Goal: Information Seeking & Learning: Learn about a topic

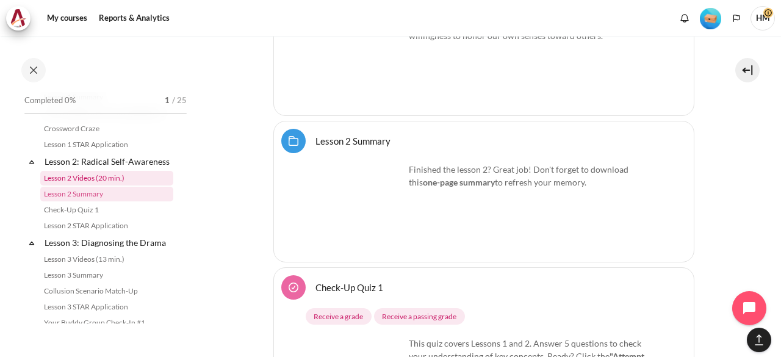
scroll to position [142, 0]
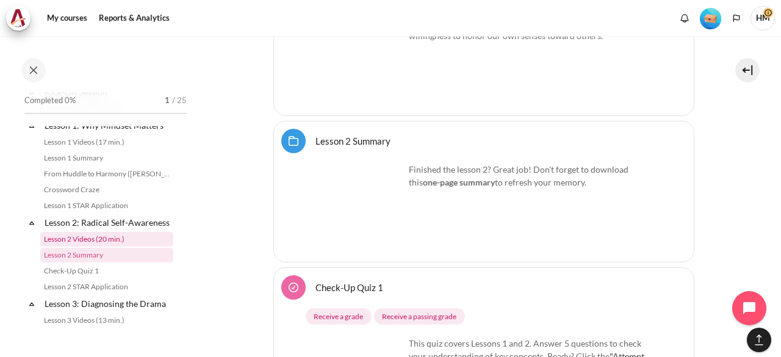
click at [111, 246] on link "Lesson 2 Videos (20 min.)" at bounding box center [106, 239] width 133 height 15
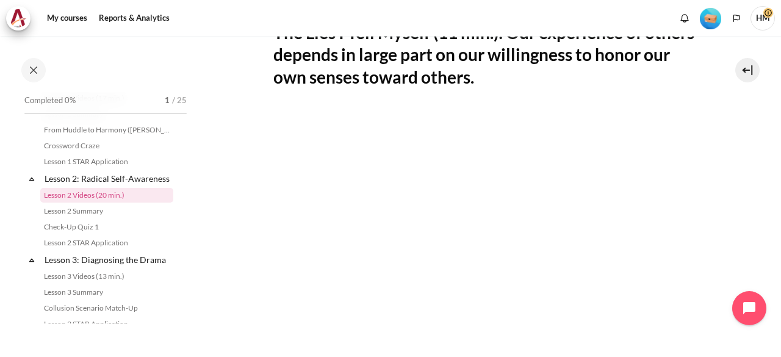
scroll to position [342, 0]
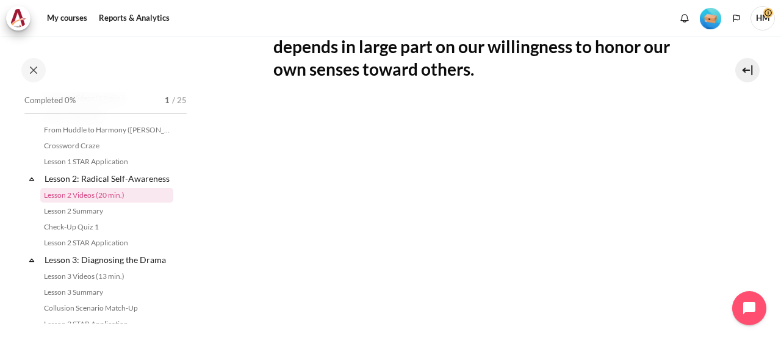
click at [722, 245] on section "My courses ID B1 Lesson 2: Radical Self-Awareness Lesson 2 Videos (20 min.)" at bounding box center [483, 142] width 577 height 896
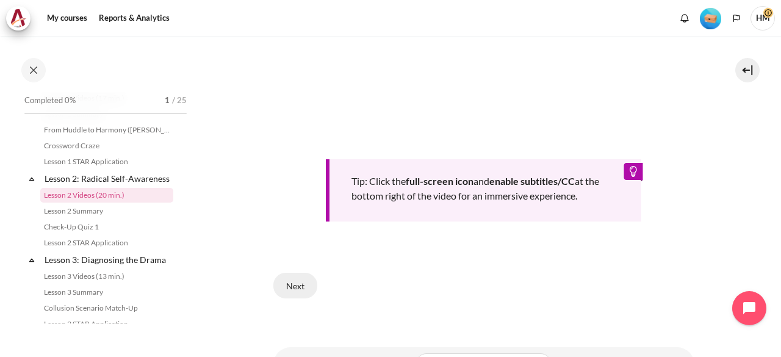
click at [281, 288] on button "Next" at bounding box center [296, 286] width 44 height 26
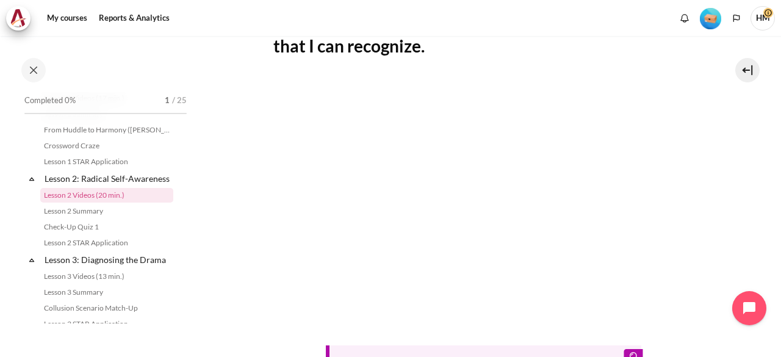
scroll to position [384, 0]
